Goal: Task Accomplishment & Management: Use online tool/utility

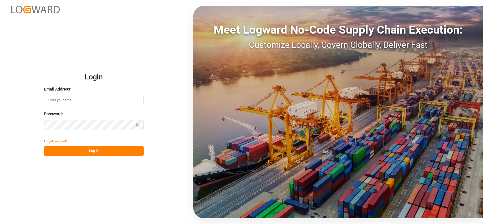
type input "[PERSON_NAME][EMAIL_ADDRESS][PERSON_NAME][DOMAIN_NAME]"
click at [109, 153] on button "Log In" at bounding box center [93, 151] width 99 height 10
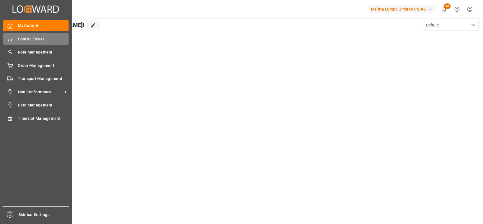
click at [13, 41] on div "Control Tower Control Tower" at bounding box center [35, 38] width 65 height 11
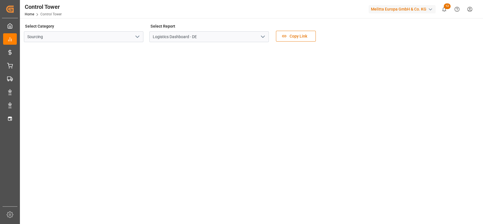
click at [134, 35] on icon "open menu" at bounding box center [137, 36] width 7 height 7
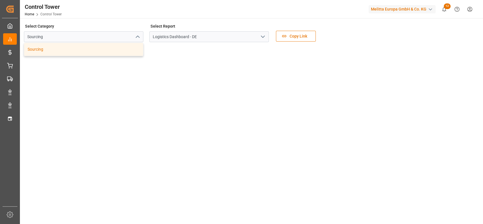
click at [134, 35] on icon "close menu" at bounding box center [137, 36] width 7 height 7
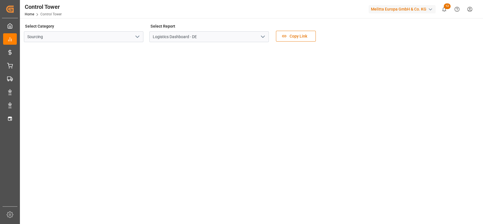
drag, startPoint x: 481, startPoint y: 40, endPoint x: 481, endPoint y: 66, distance: 26.2
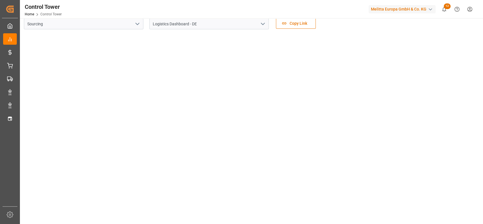
scroll to position [161, 0]
